Goal: Use online tool/utility: Utilize a website feature to perform a specific function

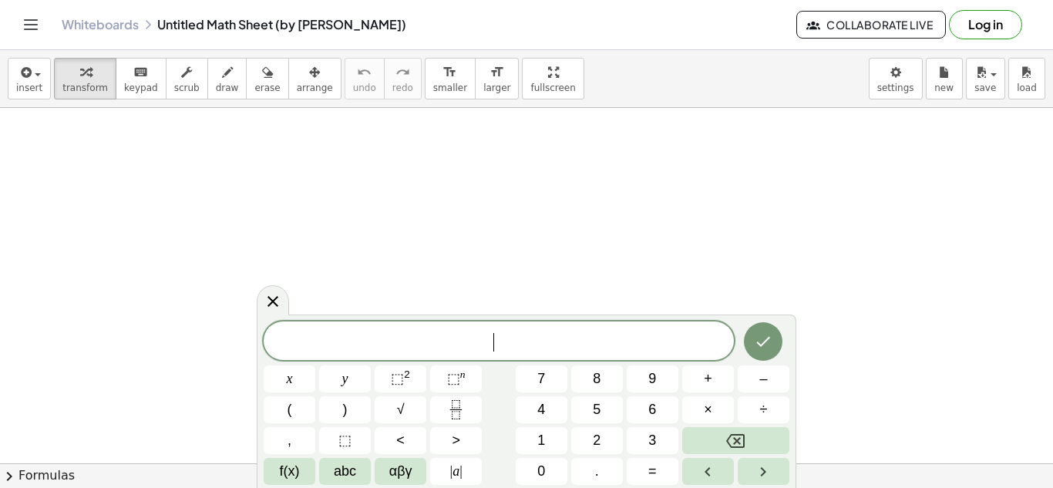
scroll to position [276, 0]
click at [270, 302] on icon at bounding box center [273, 301] width 19 height 19
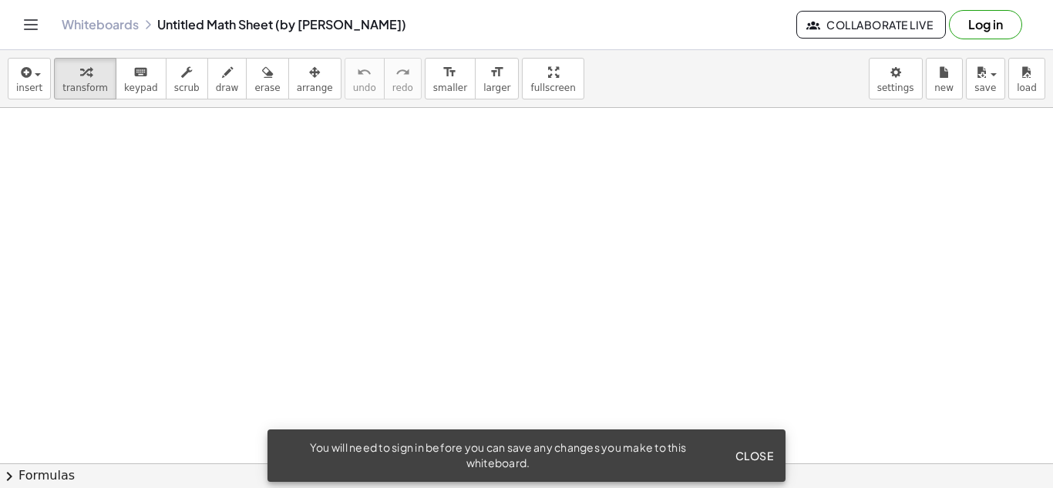
click at [752, 453] on span "Close" at bounding box center [754, 456] width 39 height 14
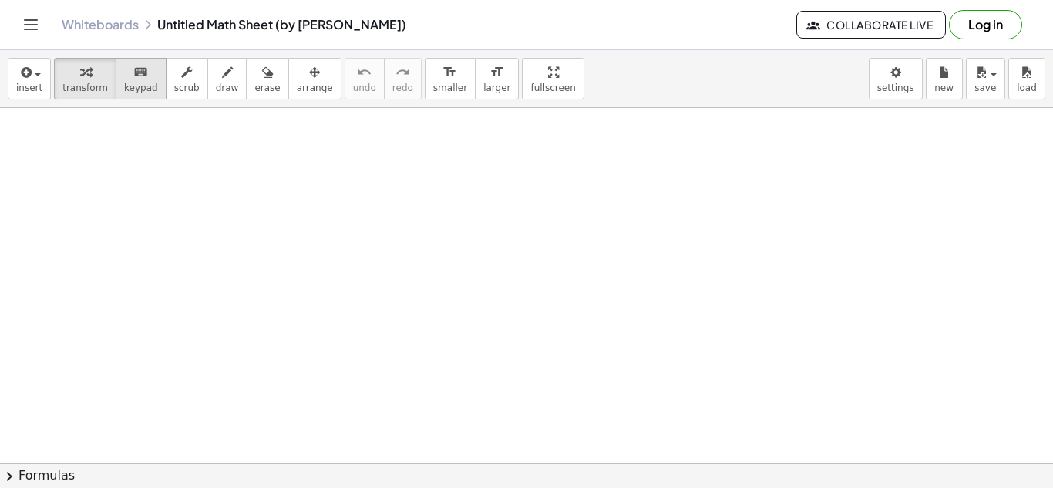
click at [133, 72] on icon "keyboard" at bounding box center [140, 72] width 15 height 19
click at [177, 83] on span "scrub" at bounding box center [186, 88] width 25 height 11
click at [207, 83] on button "draw" at bounding box center [227, 79] width 40 height 42
click at [258, 80] on button "erase" at bounding box center [267, 79] width 42 height 42
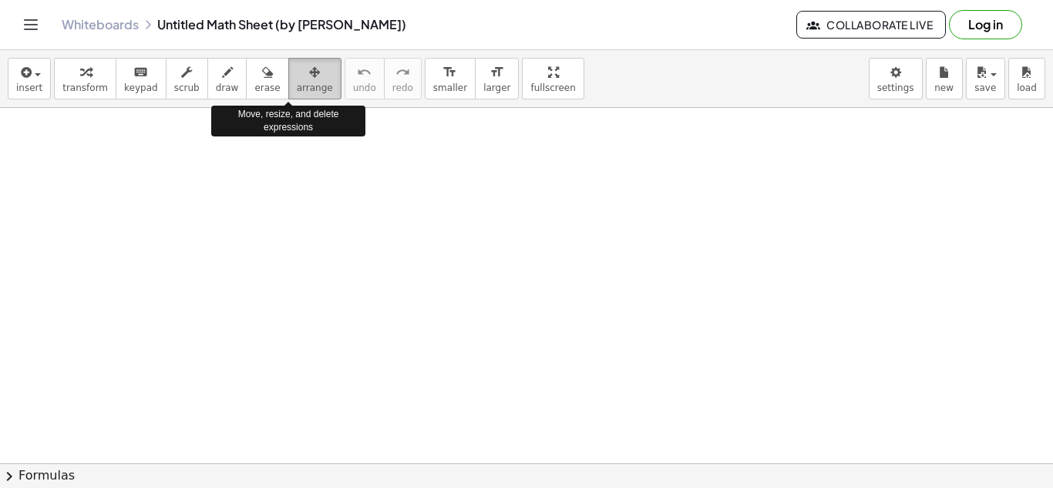
click at [309, 80] on icon "button" at bounding box center [314, 72] width 11 height 19
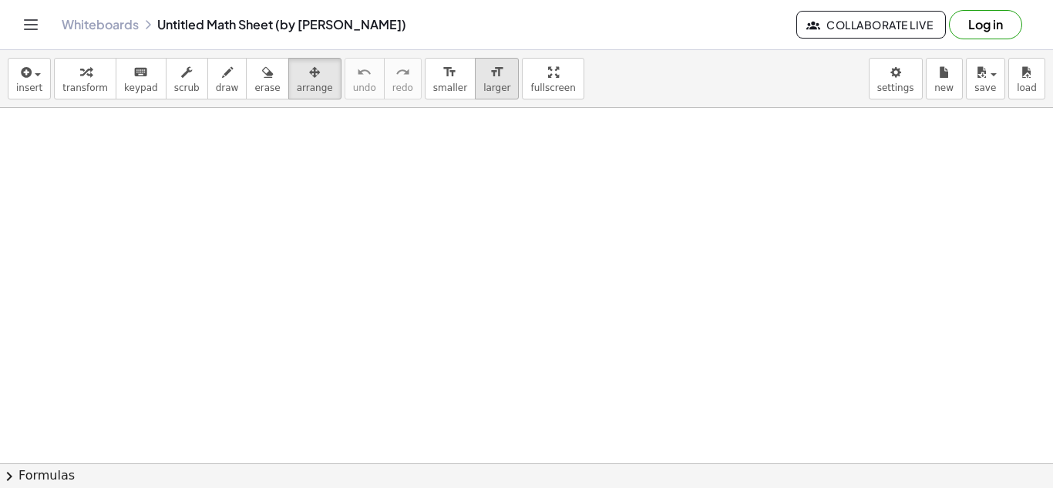
click at [484, 79] on div "format_size" at bounding box center [497, 71] width 27 height 19
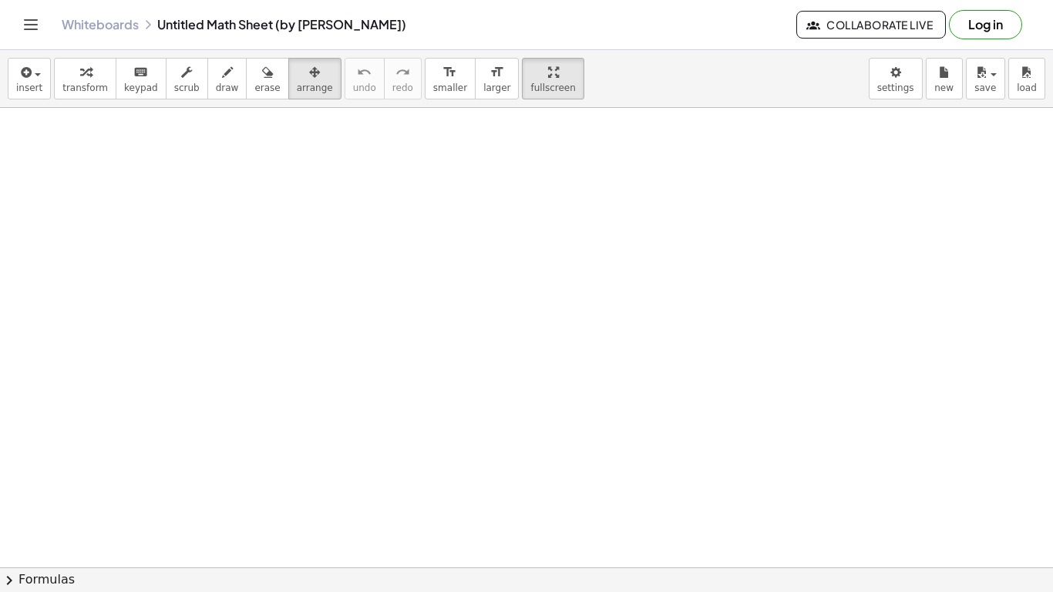
drag, startPoint x: 524, startPoint y: 84, endPoint x: 524, endPoint y: 151, distance: 67.1
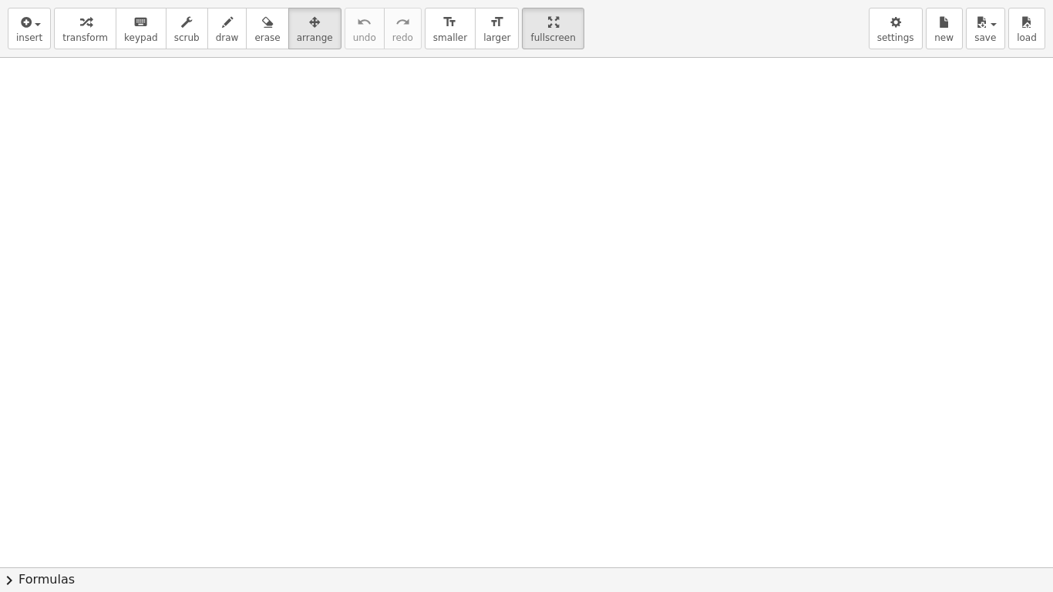
click at [524, 151] on div "insert select one: Math Expression Function Text Youtube Video Graphing Geometr…" at bounding box center [526, 296] width 1053 height 592
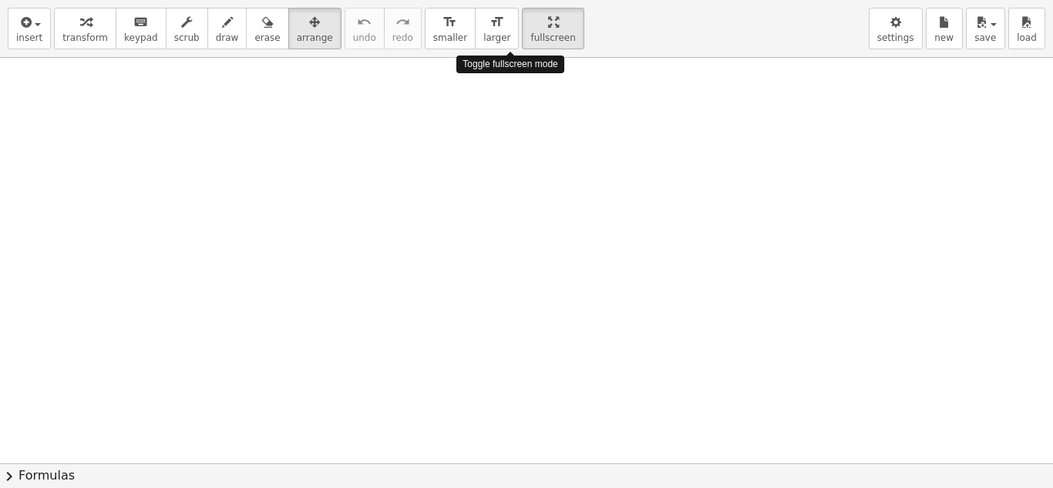
drag, startPoint x: 528, startPoint y: 26, endPoint x: 528, endPoint y: -41, distance: 67.1
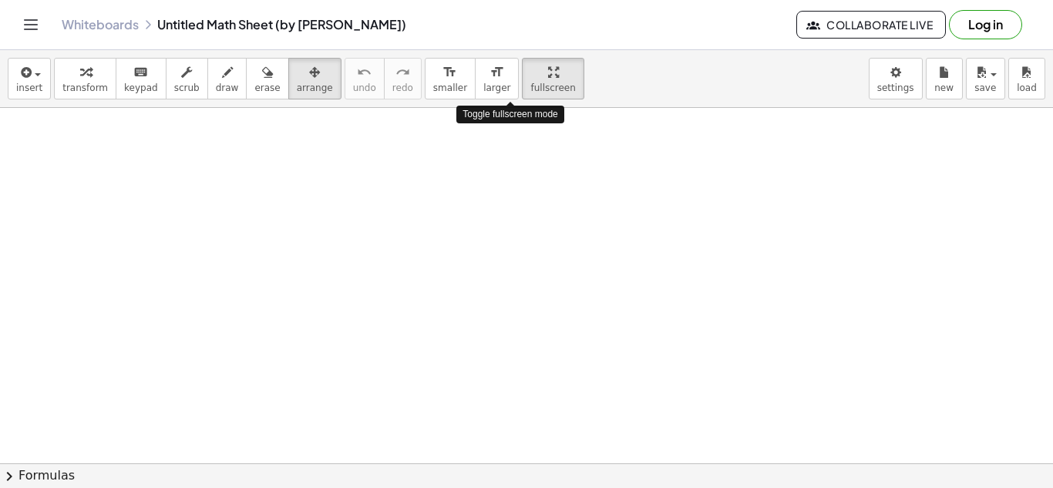
click at [528, 0] on html "Graspable Math Activities Get Started Activity Bank Assigned Work Classes White…" at bounding box center [526, 244] width 1053 height 488
click at [393, 328] on div at bounding box center [526, 255] width 1053 height 1067
drag, startPoint x: 393, startPoint y: 328, endPoint x: 441, endPoint y: 366, distance: 62.0
click at [441, 366] on div at bounding box center [526, 255] width 1053 height 1067
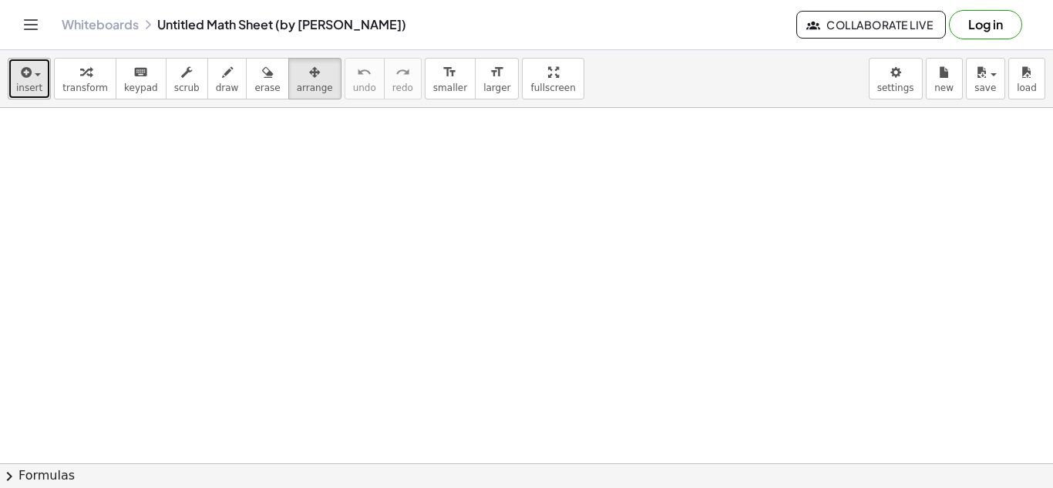
click at [26, 83] on span "insert" at bounding box center [29, 88] width 26 height 11
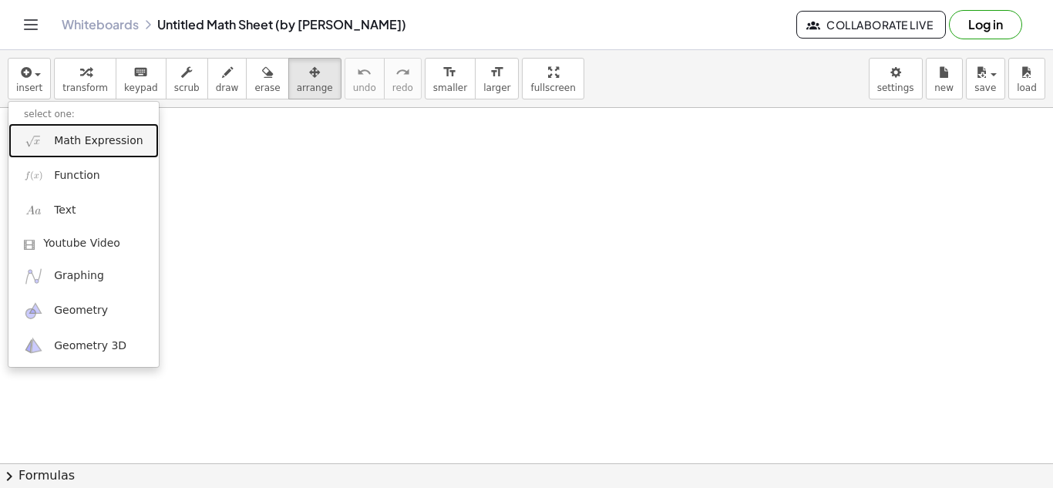
click at [56, 146] on span "Math Expression" at bounding box center [98, 140] width 89 height 15
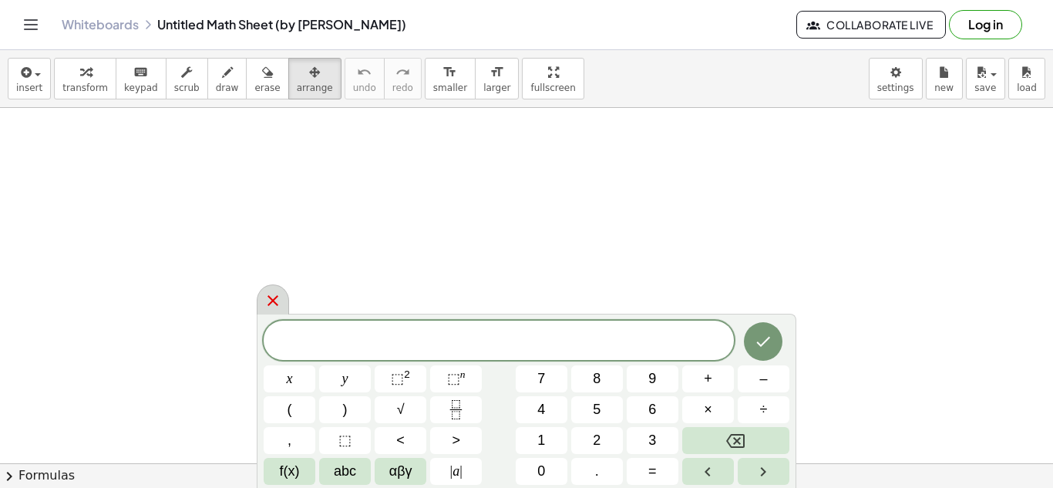
click at [273, 297] on icon at bounding box center [273, 301] width 19 height 19
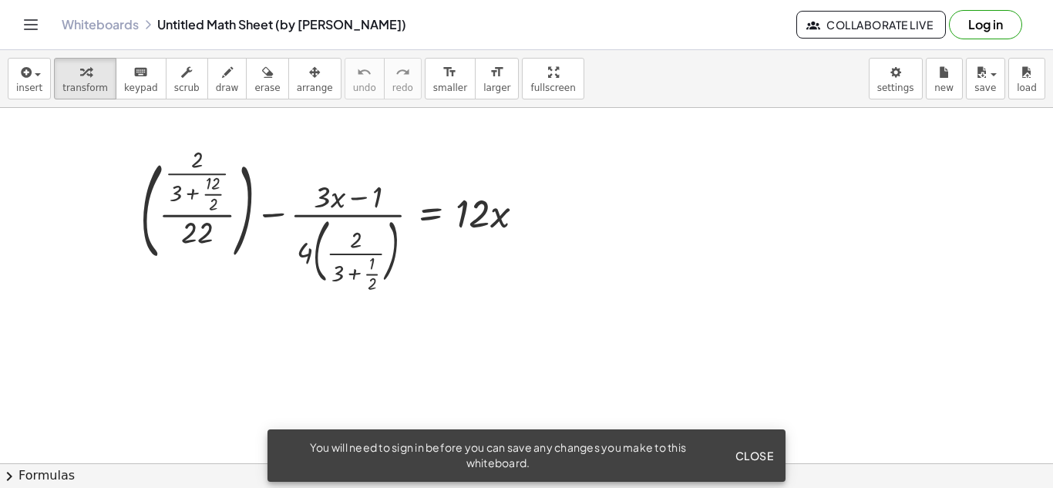
click at [754, 450] on span "Close" at bounding box center [754, 456] width 39 height 14
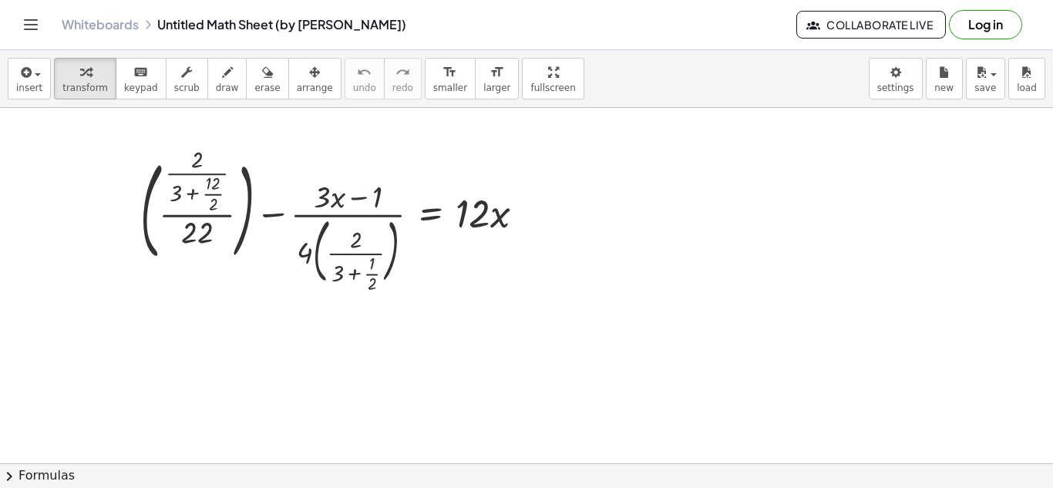
click at [468, 119] on div at bounding box center [526, 463] width 1053 height 711
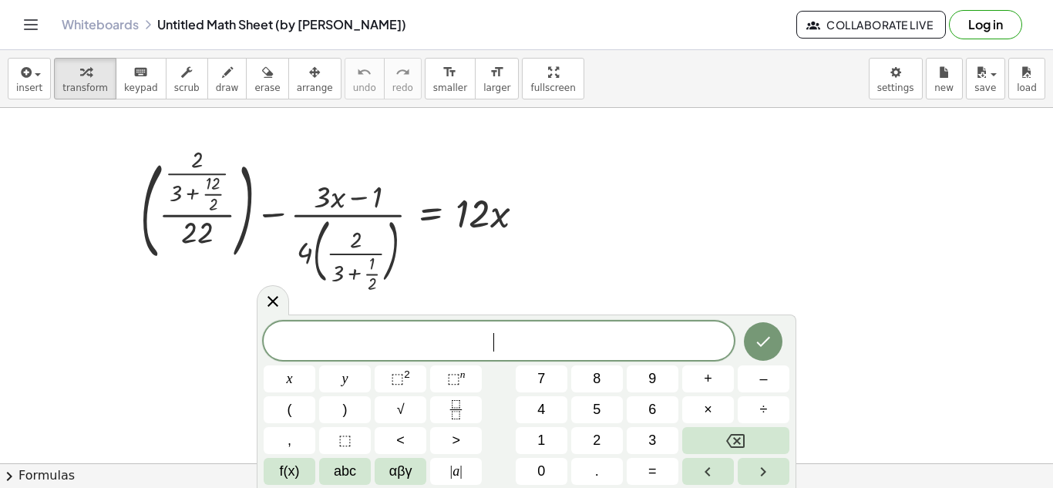
drag, startPoint x: 505, startPoint y: 86, endPoint x: 505, endPoint y: 153, distance: 67.1
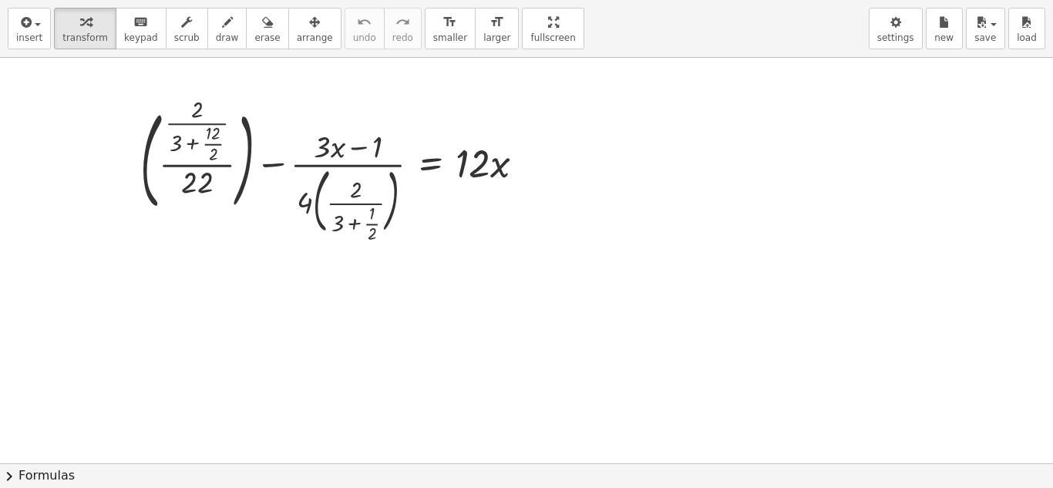
click at [505, 153] on div "insert select one: Math Expression Function Text Youtube Video Graphing Geometr…" at bounding box center [526, 244] width 1053 height 488
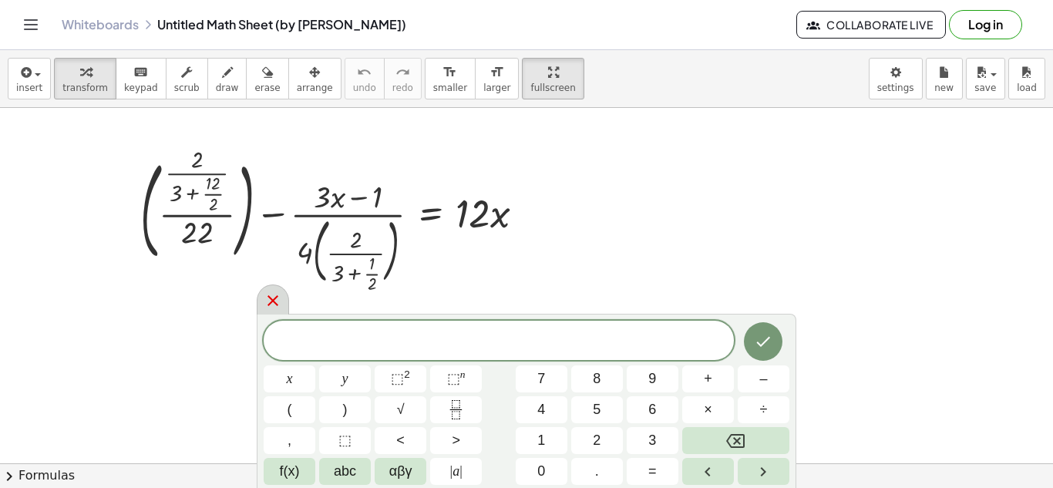
click at [269, 296] on icon at bounding box center [273, 301] width 19 height 19
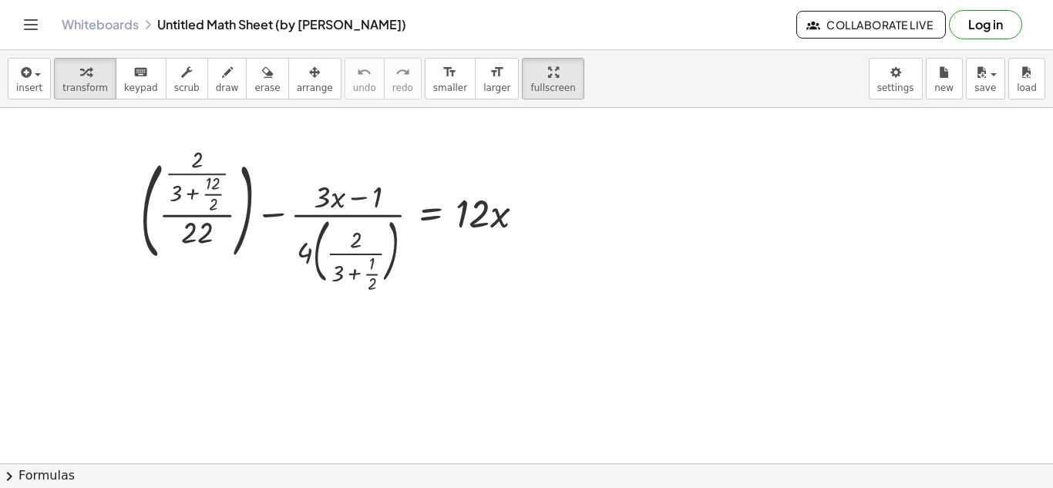
click at [19, 472] on button "chevron_right Formulas" at bounding box center [526, 475] width 1053 height 25
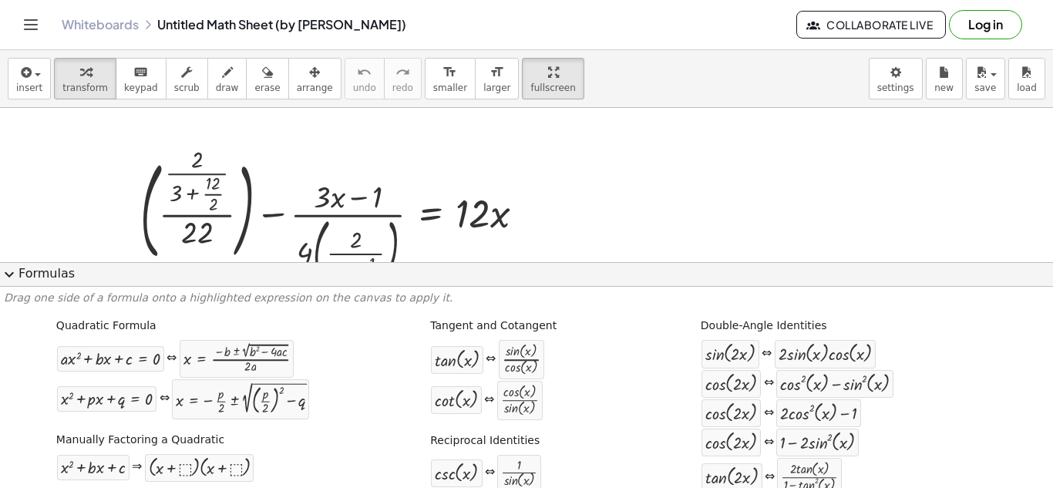
click at [5, 270] on span "expand_more" at bounding box center [9, 274] width 19 height 19
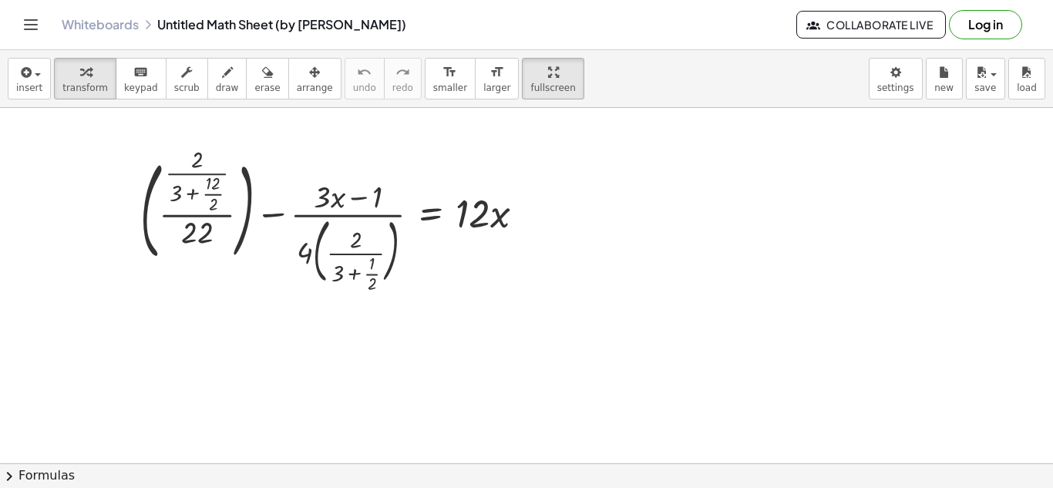
click at [566, 314] on div at bounding box center [526, 463] width 1053 height 711
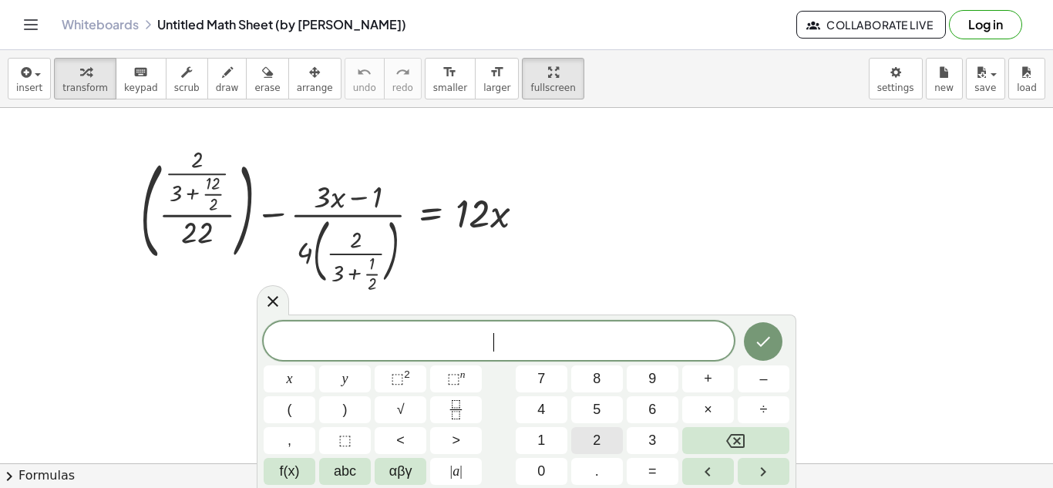
click at [614, 444] on button "2" at bounding box center [597, 440] width 52 height 27
click at [647, 435] on button "3" at bounding box center [653, 440] width 52 height 27
click at [723, 443] on button "Backspace" at bounding box center [736, 440] width 107 height 27
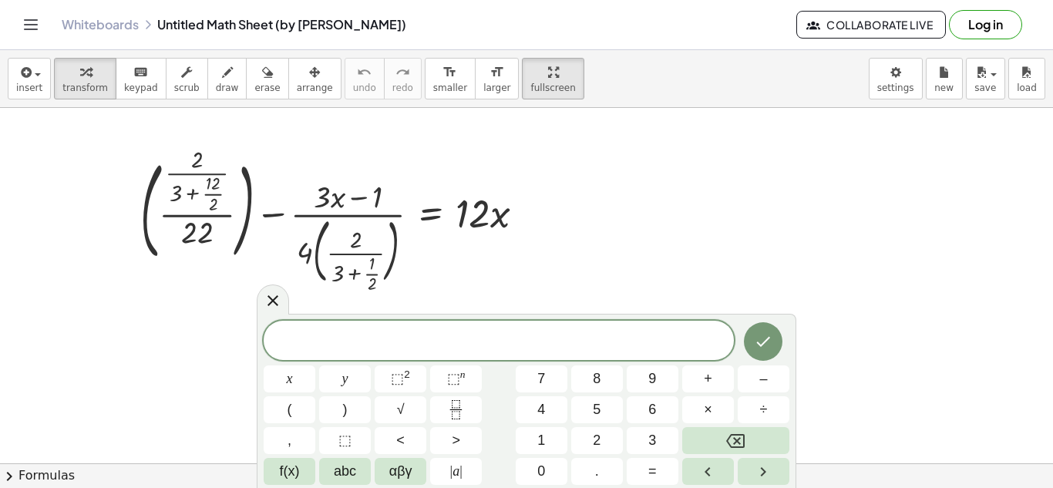
click at [18, 477] on span "chevron_right" at bounding box center [9, 476] width 19 height 19
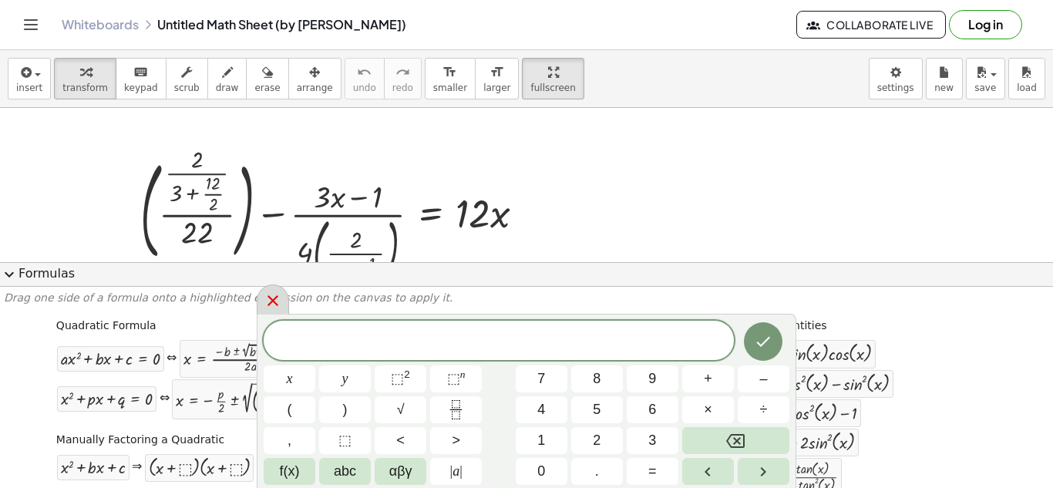
click at [273, 298] on icon at bounding box center [273, 301] width 19 height 19
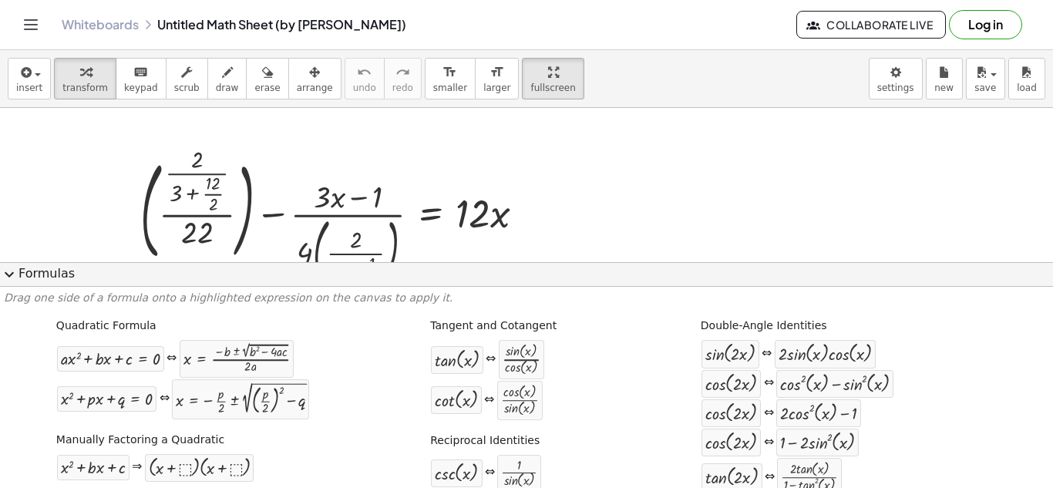
click at [3, 274] on span "expand_more" at bounding box center [9, 274] width 19 height 19
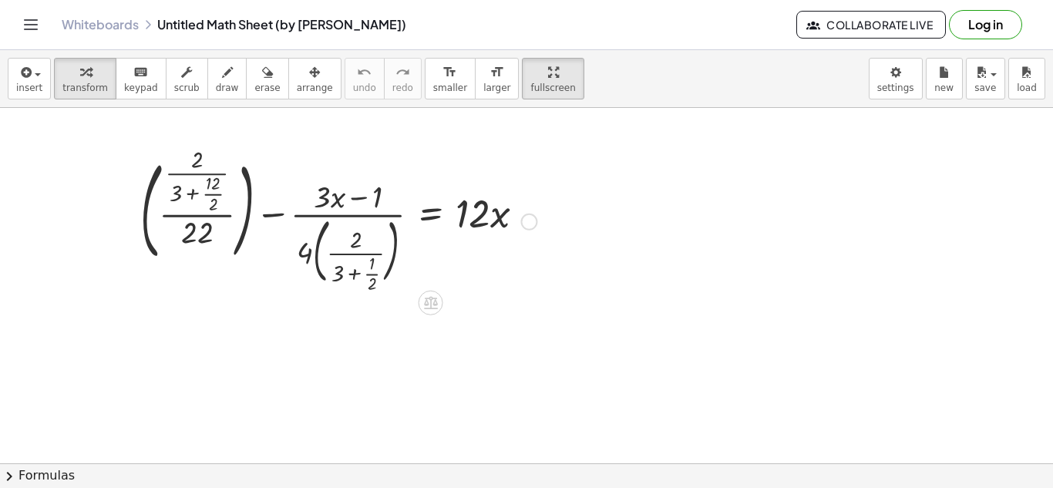
click at [386, 247] on div at bounding box center [339, 220] width 412 height 137
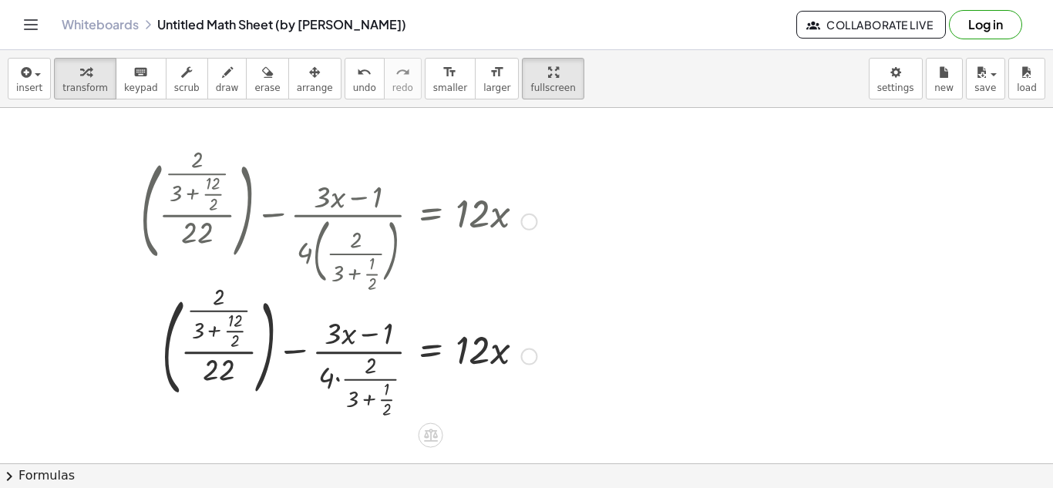
click at [353, 255] on div at bounding box center [339, 220] width 412 height 137
click at [359, 346] on div at bounding box center [339, 355] width 412 height 133
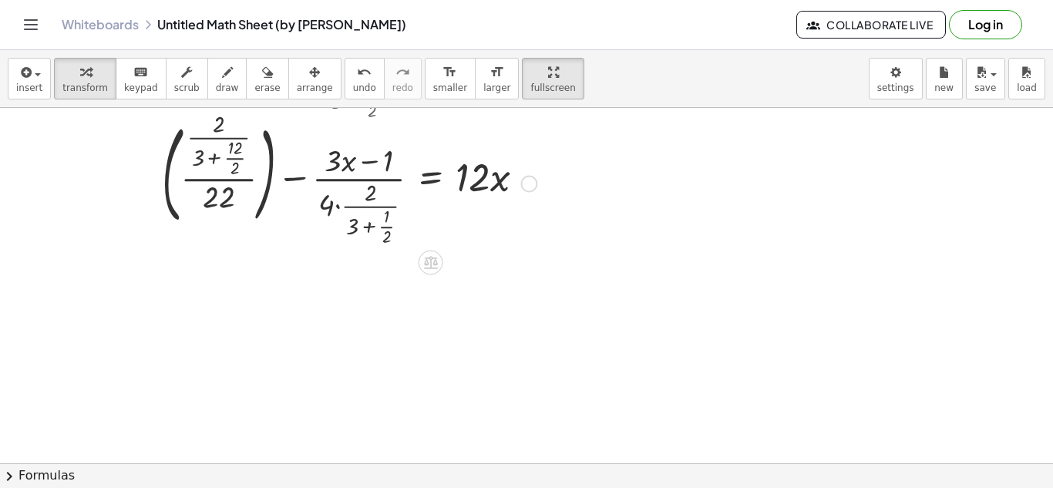
scroll to position [174, 0]
click at [430, 267] on icon at bounding box center [431, 261] width 14 height 13
click at [430, 267] on span "×" at bounding box center [430, 262] width 9 height 22
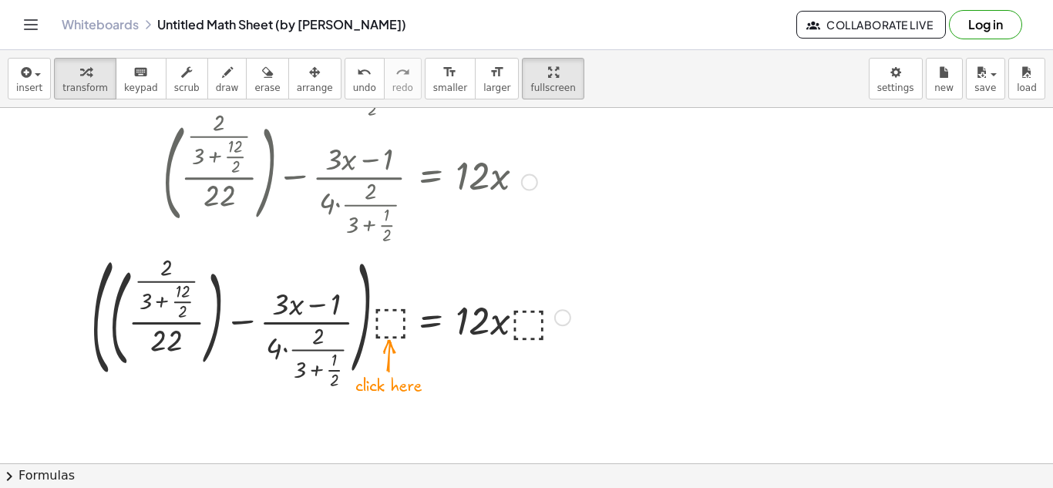
click at [392, 335] on div at bounding box center [330, 317] width 495 height 138
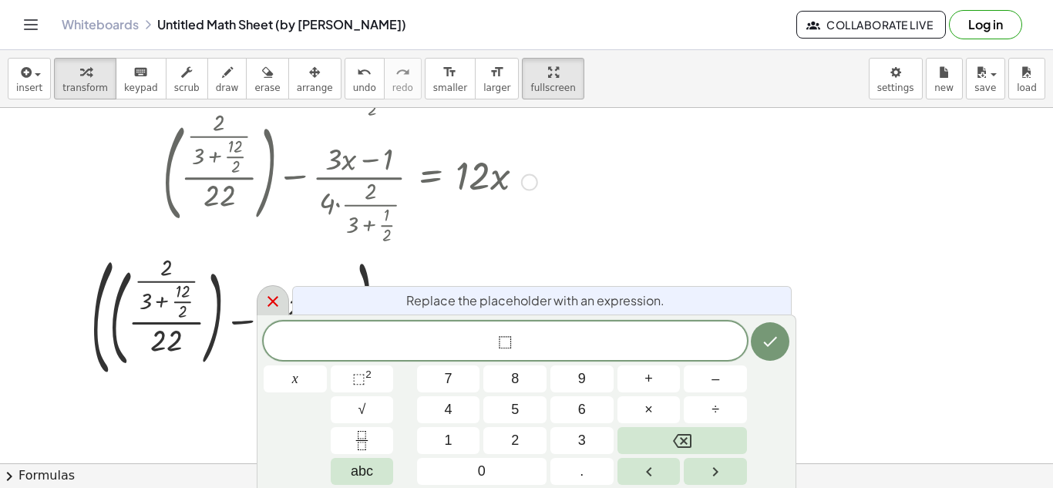
click at [271, 304] on icon at bounding box center [273, 301] width 11 height 11
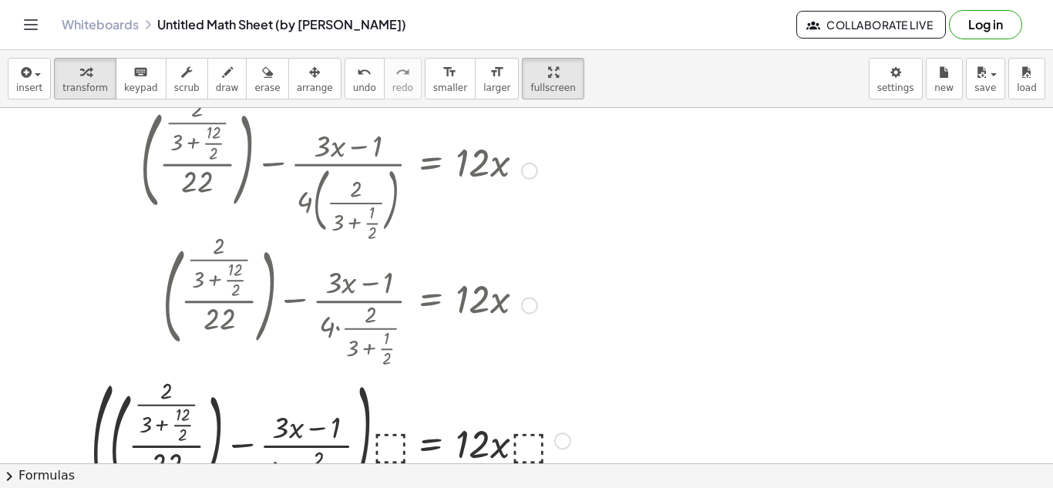
scroll to position [72, 0]
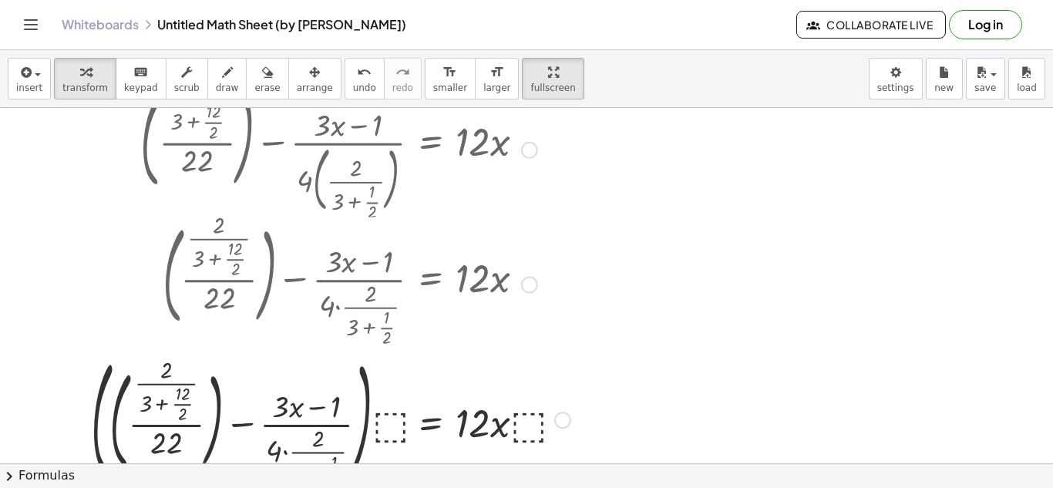
click at [527, 153] on div at bounding box center [529, 150] width 17 height 17
click at [523, 288] on div at bounding box center [529, 285] width 17 height 17
click at [549, 428] on div at bounding box center [330, 419] width 495 height 138
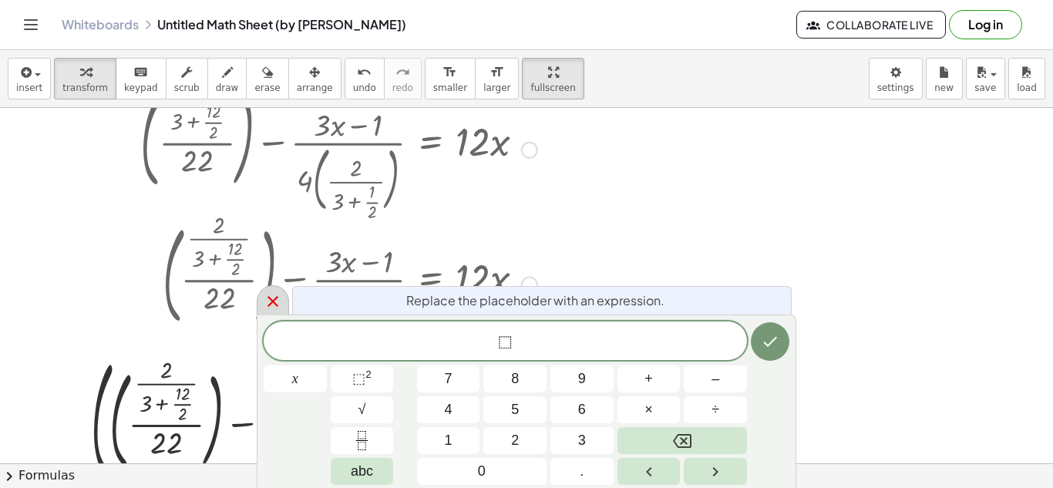
click at [269, 308] on icon at bounding box center [273, 301] width 19 height 19
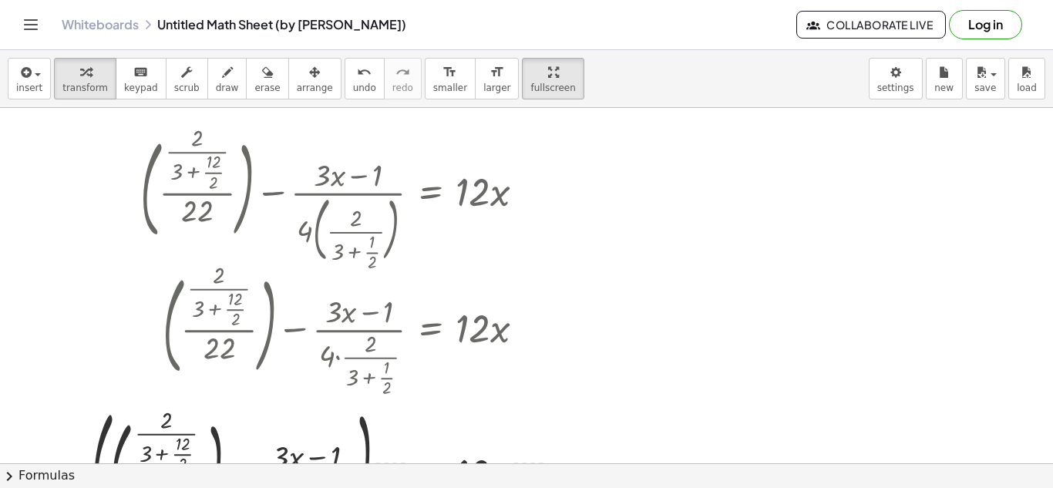
scroll to position [0, 0]
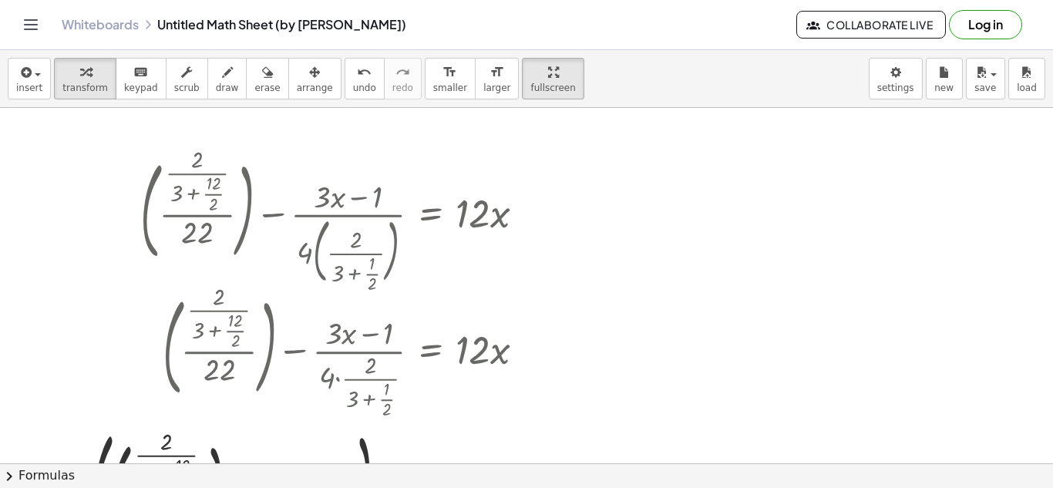
click at [21, 474] on button "chevron_right Formulas" at bounding box center [526, 475] width 1053 height 25
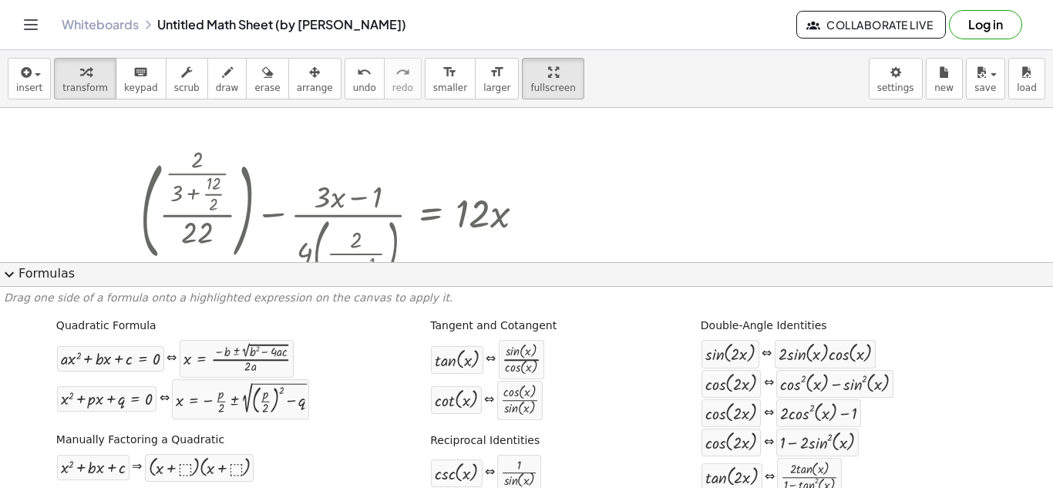
scroll to position [338, 0]
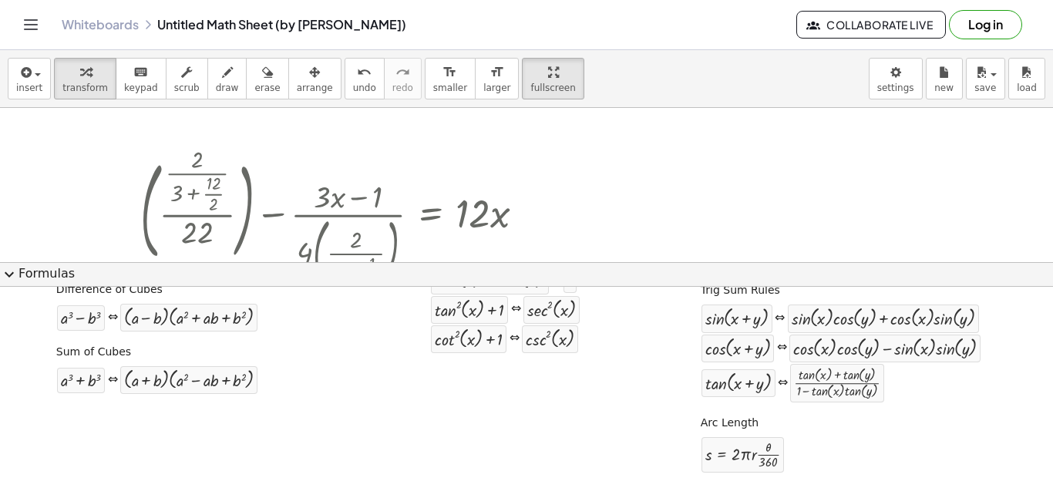
click at [9, 271] on span "expand_more" at bounding box center [9, 274] width 19 height 19
